Goal: Find contact information: Find contact information

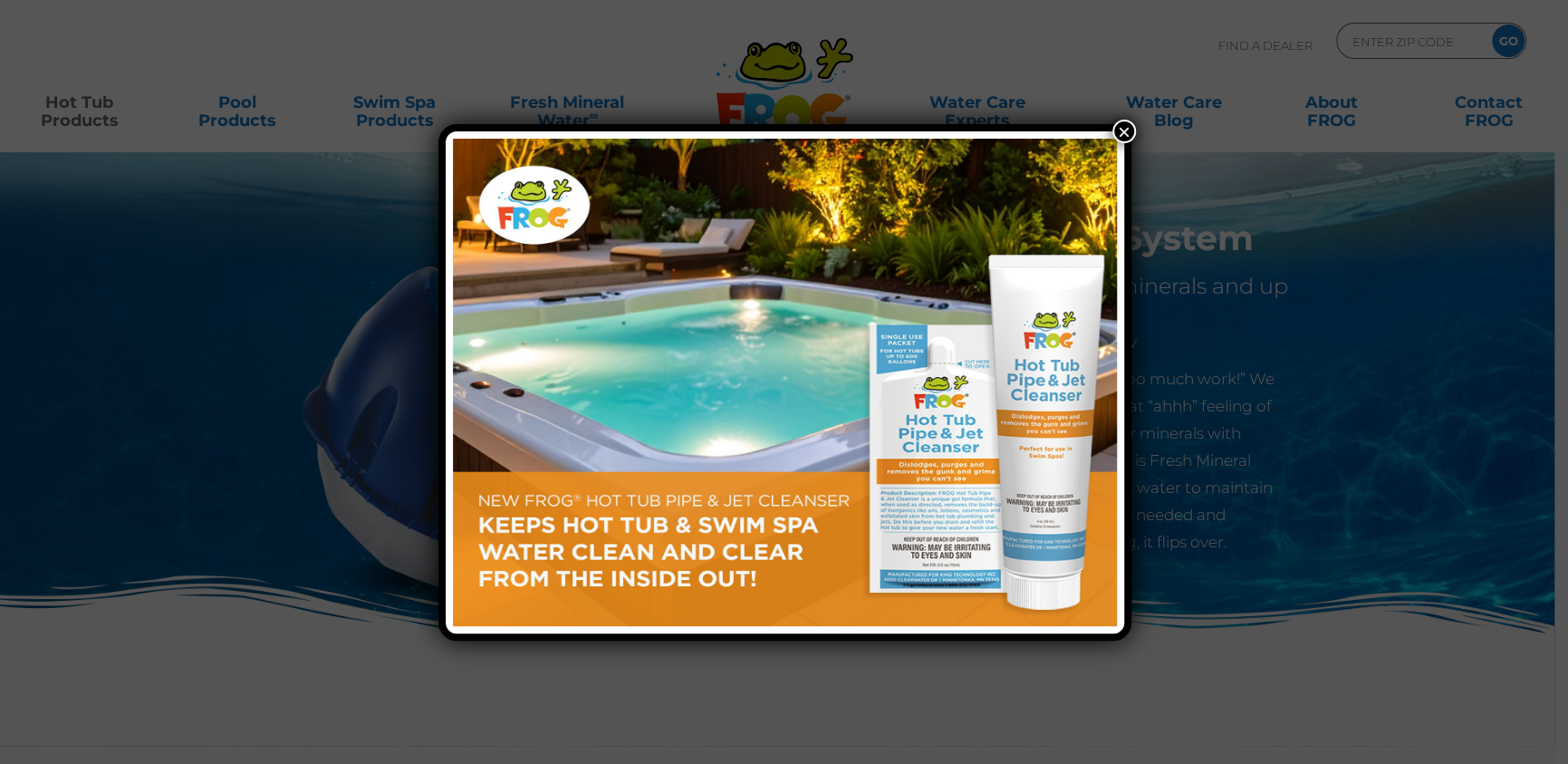
click at [1121, 125] on button "×" at bounding box center [1125, 131] width 24 height 24
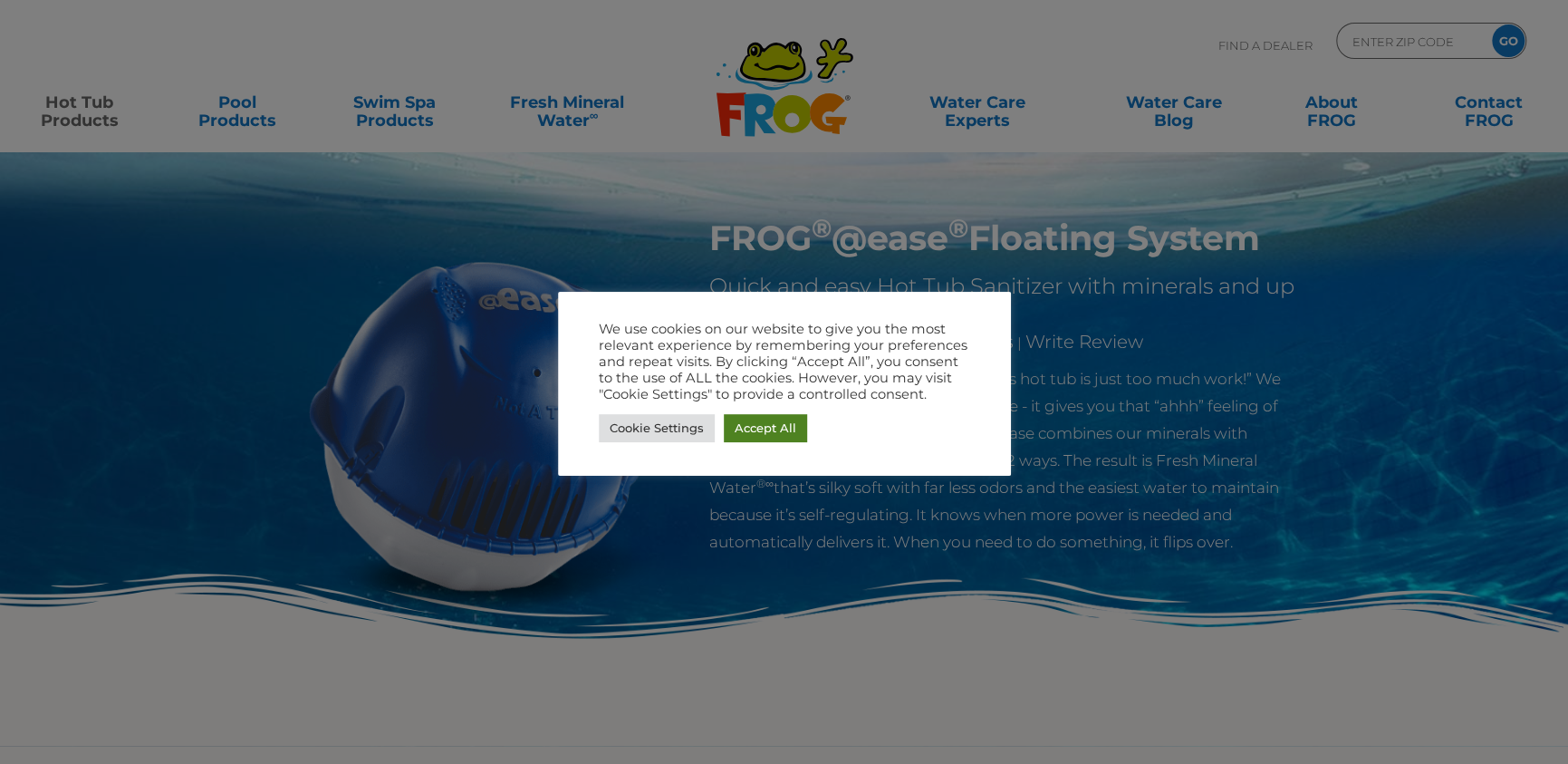
click at [761, 432] on link "Accept All" at bounding box center [766, 428] width 84 height 29
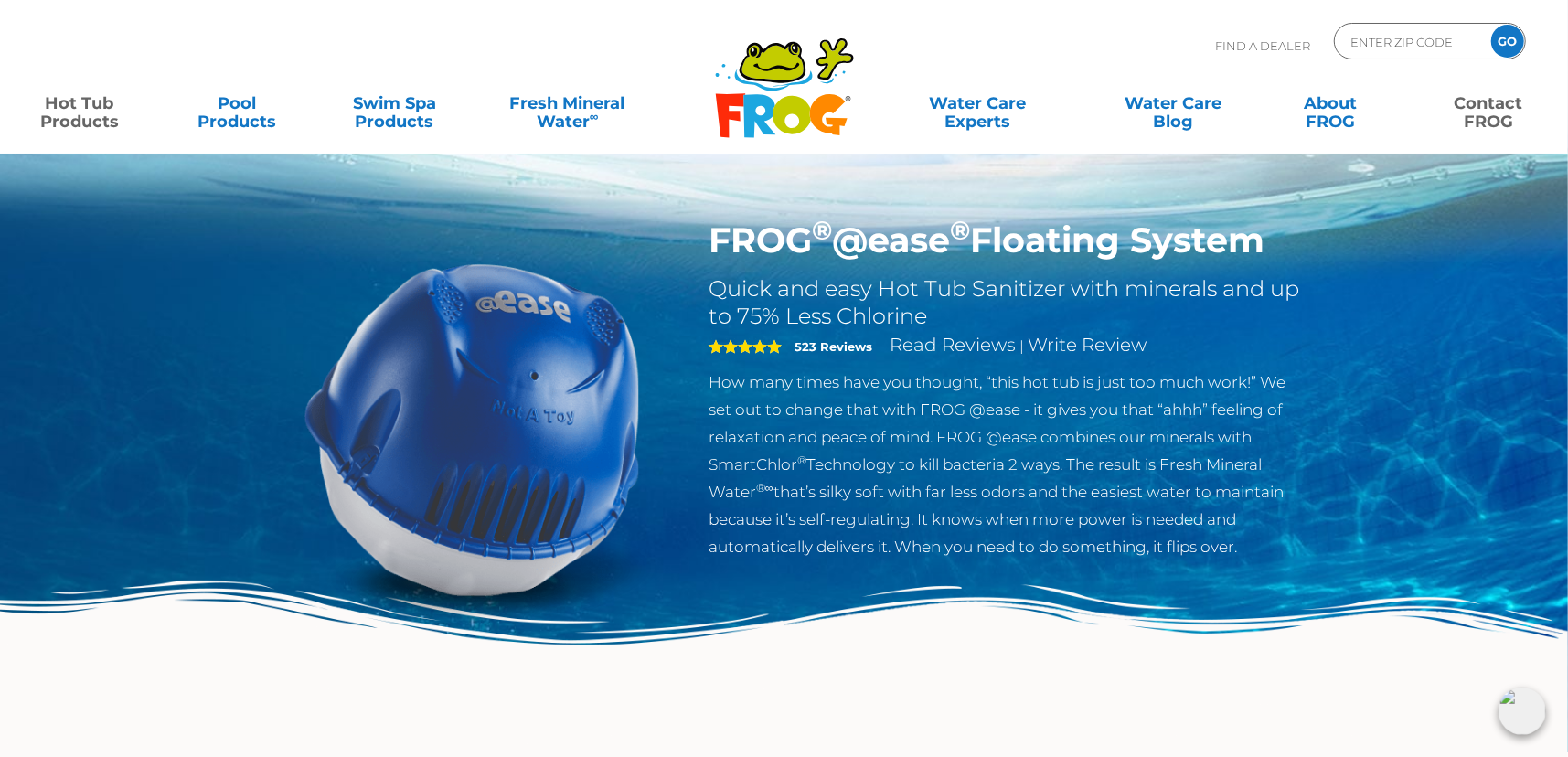
click at [1495, 103] on link "Contact FROG" at bounding box center [1487, 103] width 122 height 37
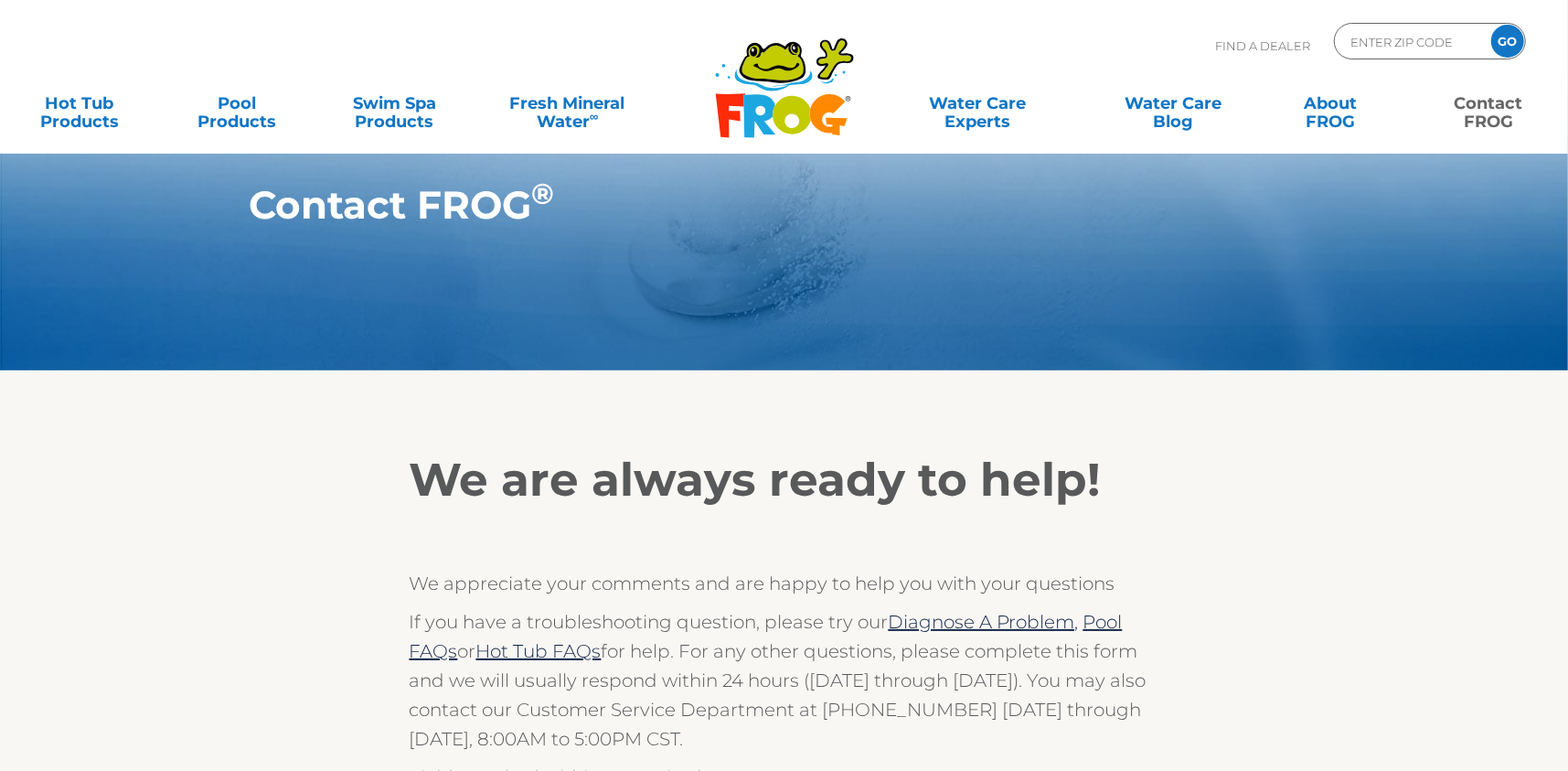
click at [1279, 39] on p "Find A Dealer" at bounding box center [1263, 46] width 95 height 46
click at [1246, 43] on p "Find A Dealer" at bounding box center [1263, 46] width 95 height 46
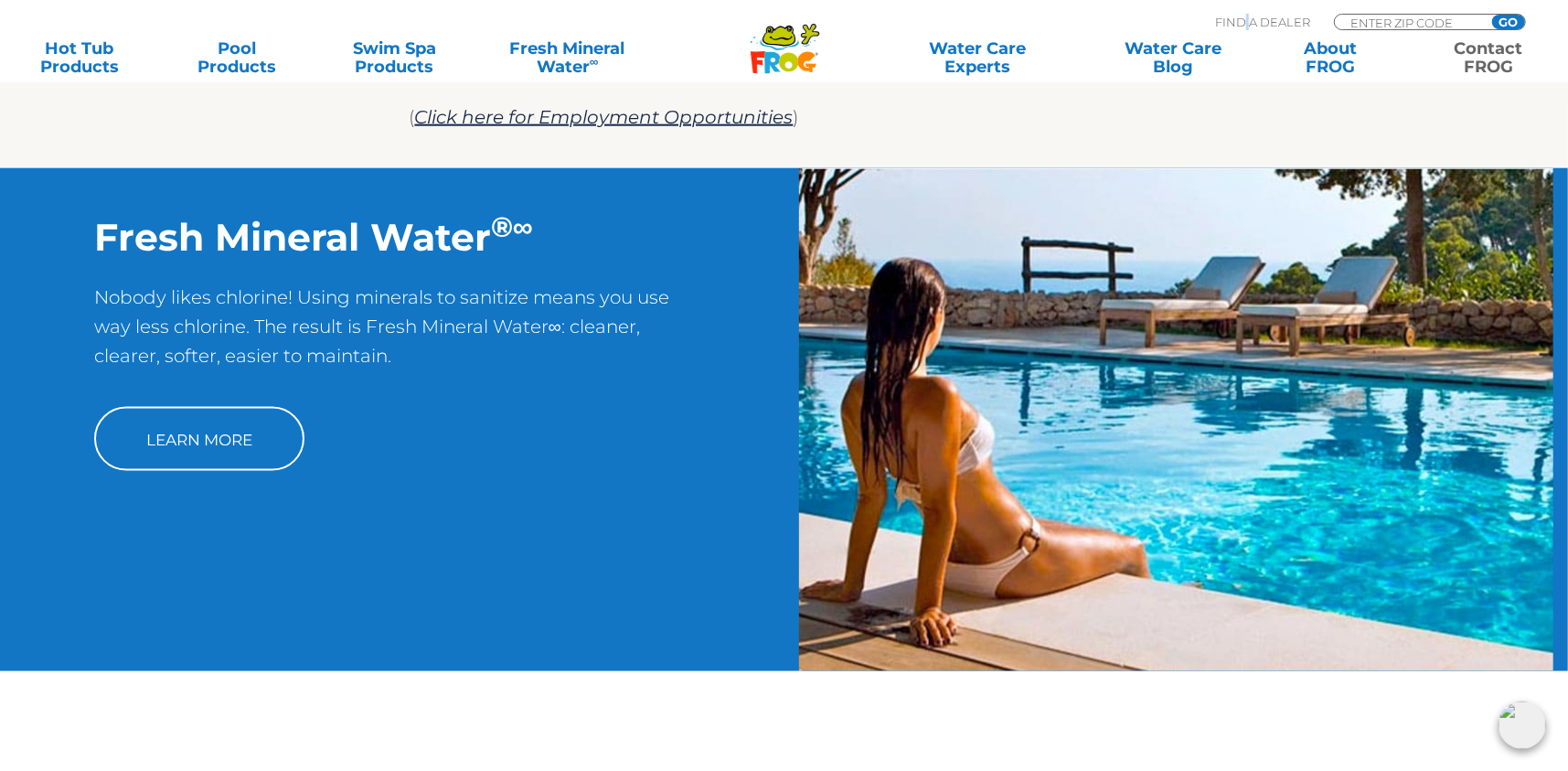
scroll to position [1372, 0]
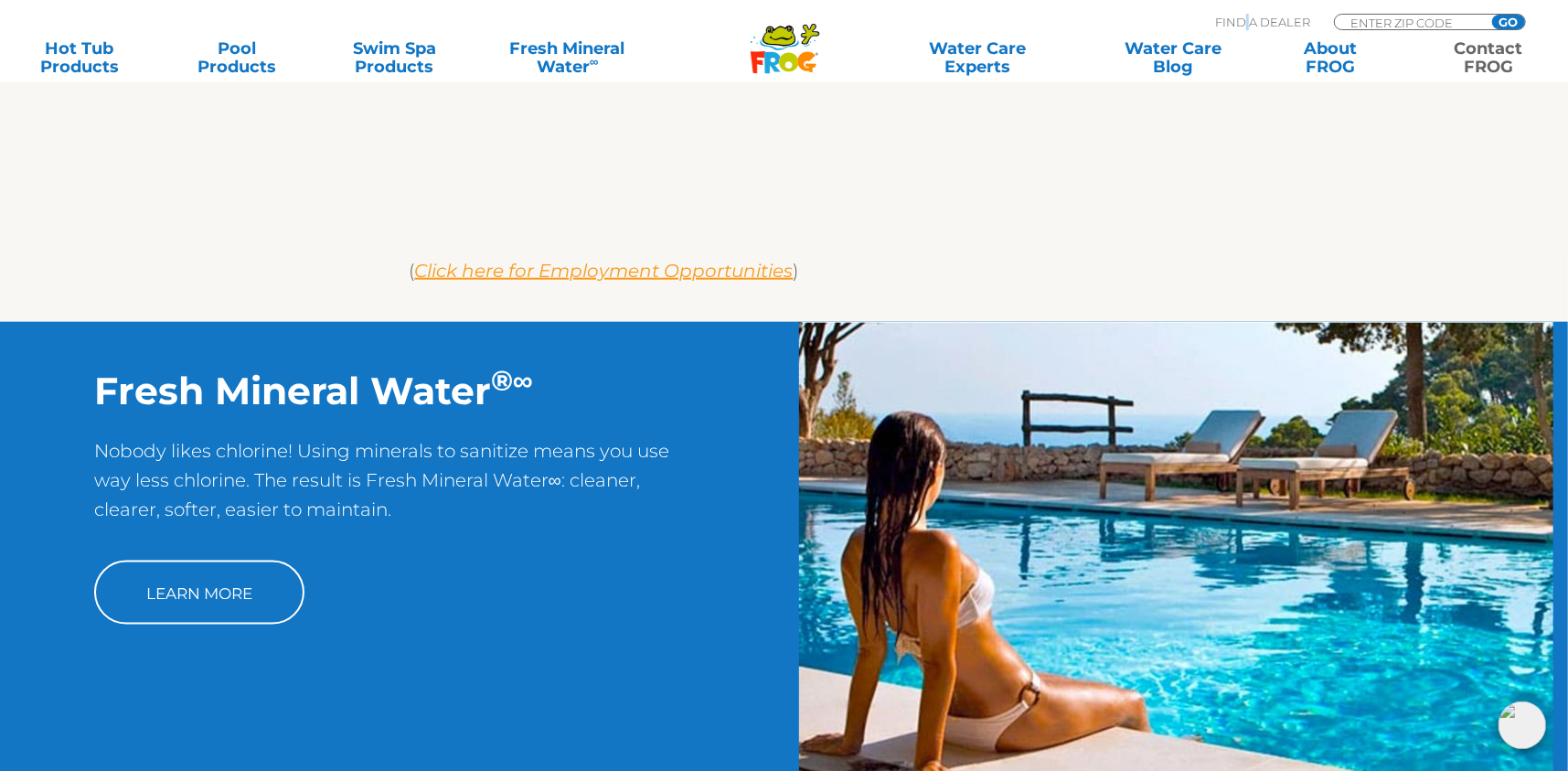
click at [652, 261] on em "Click here for Employment Opportunities" at bounding box center [604, 271] width 379 height 22
